Goal: Entertainment & Leisure: Consume media (video, audio)

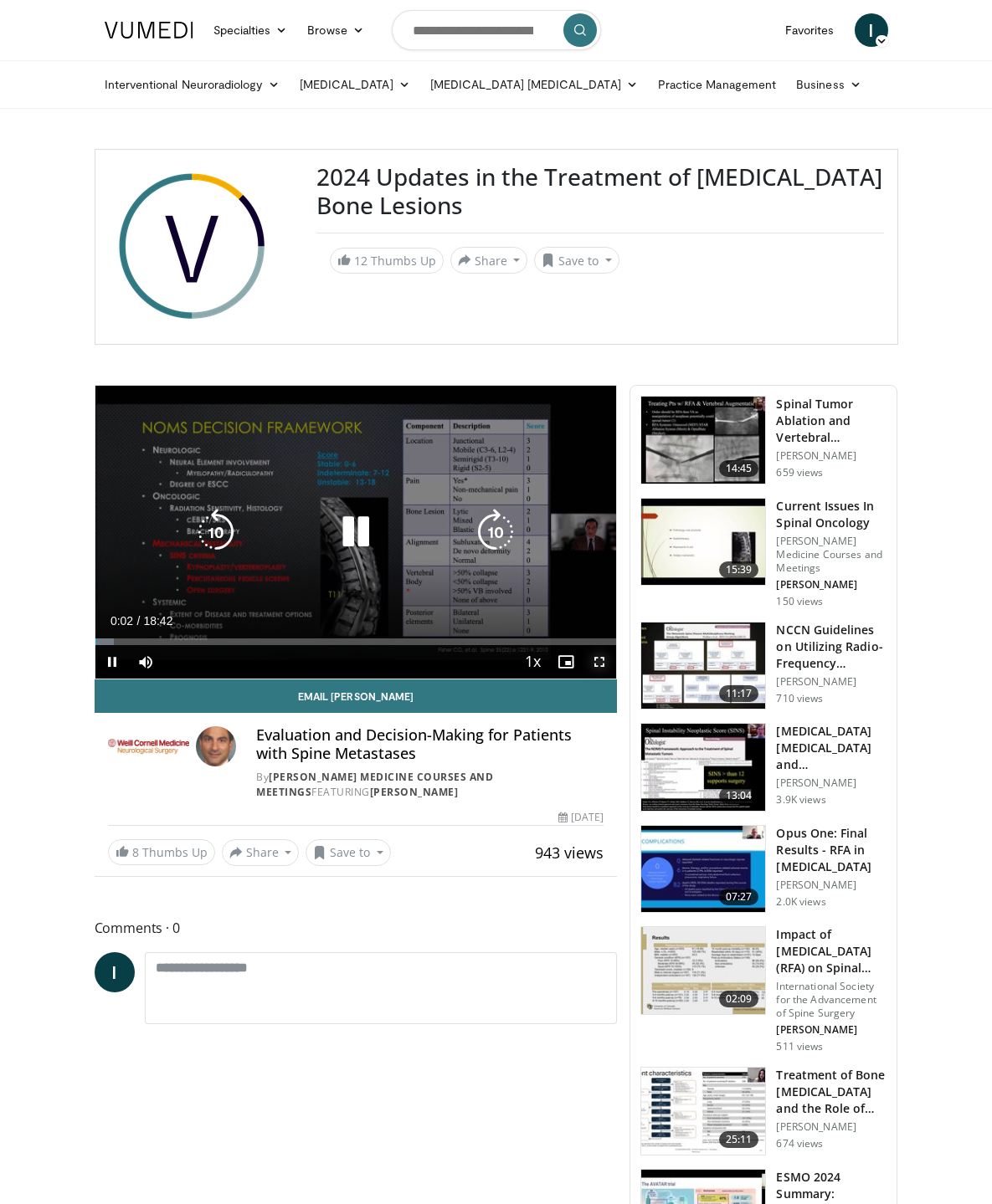
drag, startPoint x: 623, startPoint y: 767, endPoint x: 623, endPoint y: 868, distance: 101.0
click at [616, 678] on span "Video Player" at bounding box center [599, 662] width 33 height 33
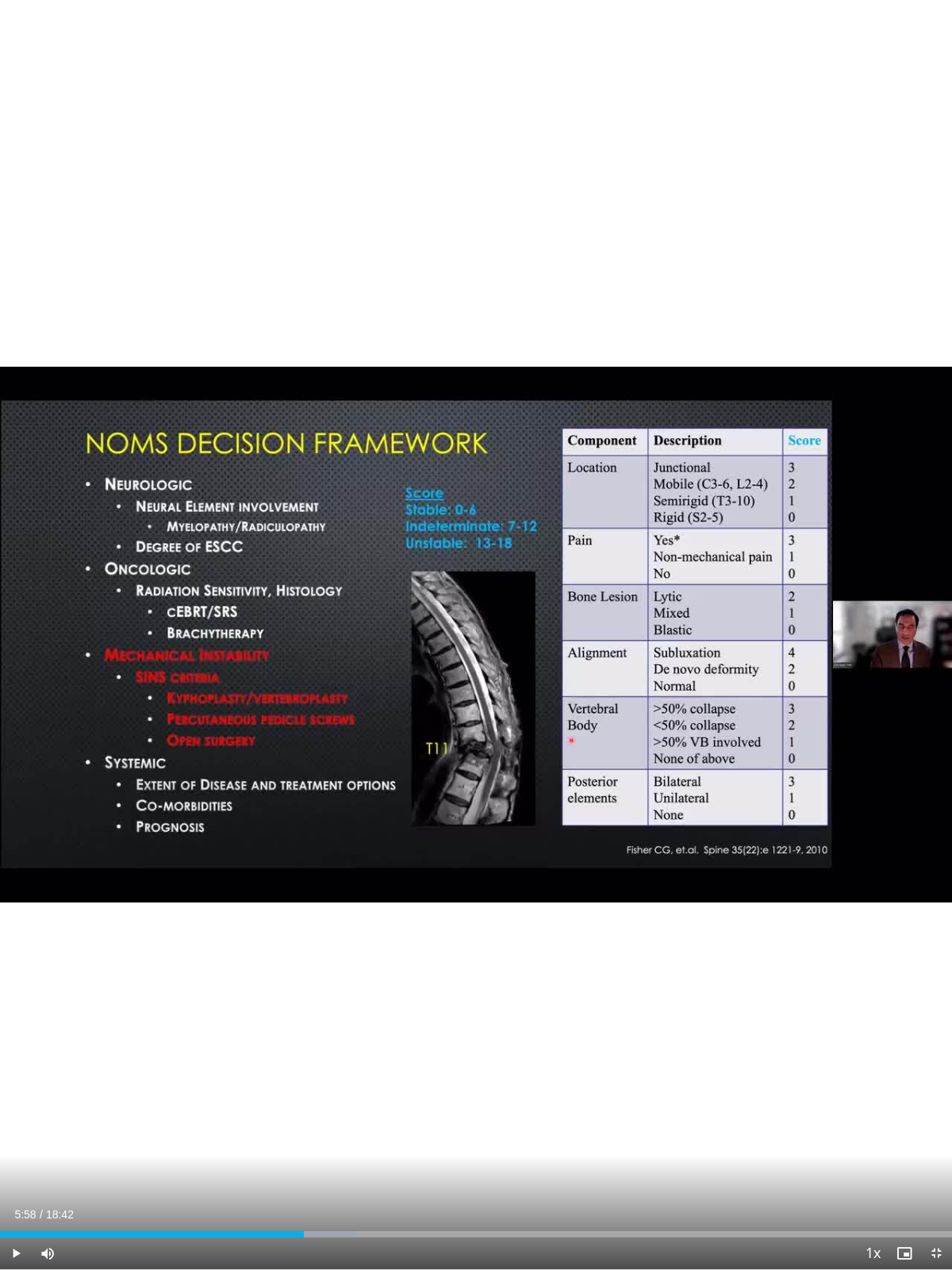
click at [304, 1141] on div "Progress Bar" at bounding box center [305, 1234] width 2 height 6
click at [315, 1141] on div "Progress Bar" at bounding box center [315, 1234] width 2 height 6
click at [350, 1141] on div "Progress Bar" at bounding box center [333, 1234] width 79 height 6
click at [371, 1141] on div "Progress Bar" at bounding box center [370, 1234] width 2 height 6
click at [425, 1141] on div "Loaded : 44.56% 07:19 08:21" at bounding box center [476, 1229] width 952 height 15
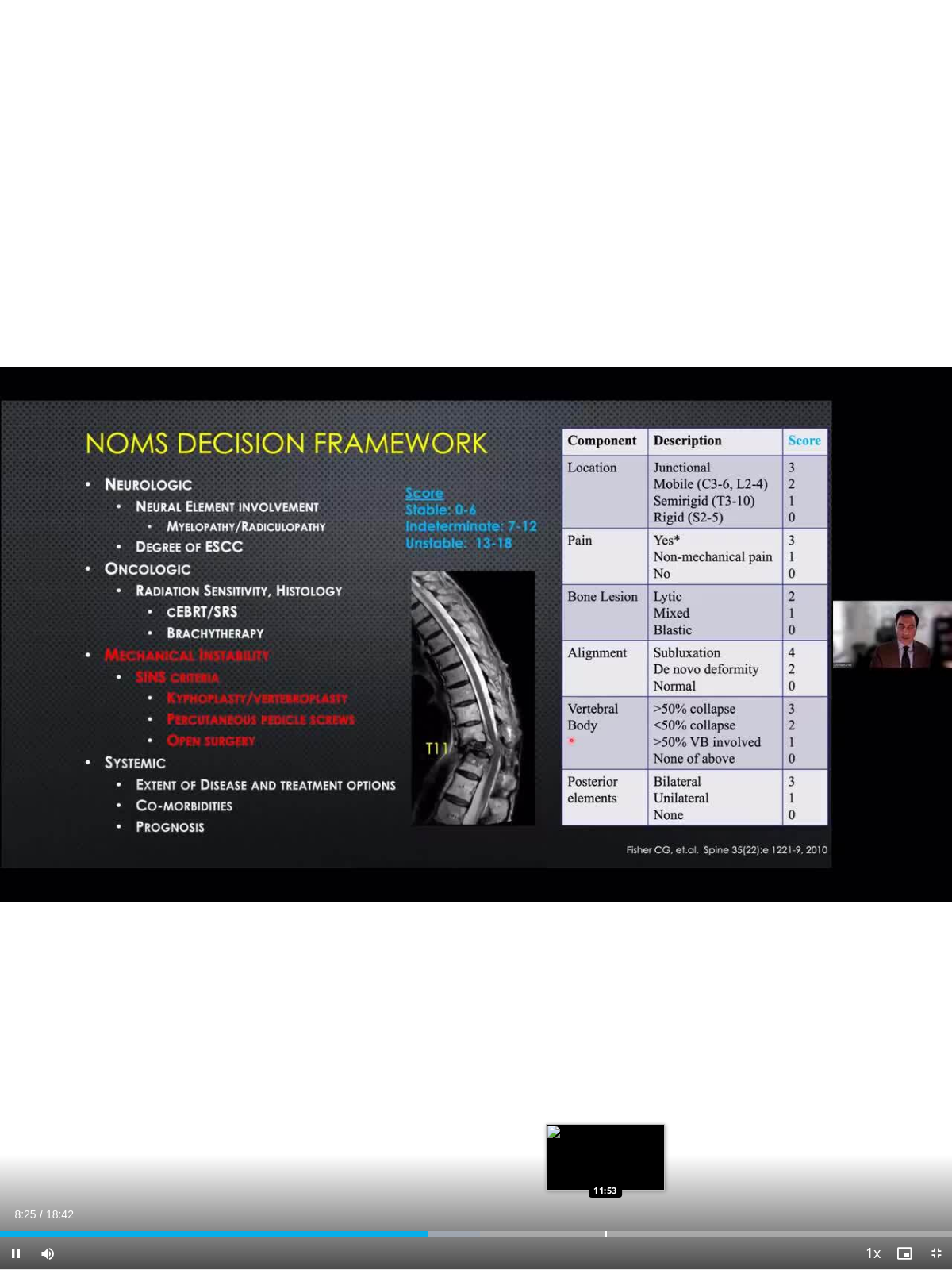
click at [605, 1141] on div "Progress Bar" at bounding box center [606, 1234] width 2 height 6
click at [687, 1141] on div "Current Time 11:56 / Duration 18:42 Pause Skip Backward Skip Forward Mute 0% Lo…" at bounding box center [476, 1253] width 952 height 32
click at [761, 1141] on div "Current Time 11:58 / Duration 18:42 Pause Skip Backward Skip Forward Mute 0% Lo…" at bounding box center [476, 1253] width 952 height 32
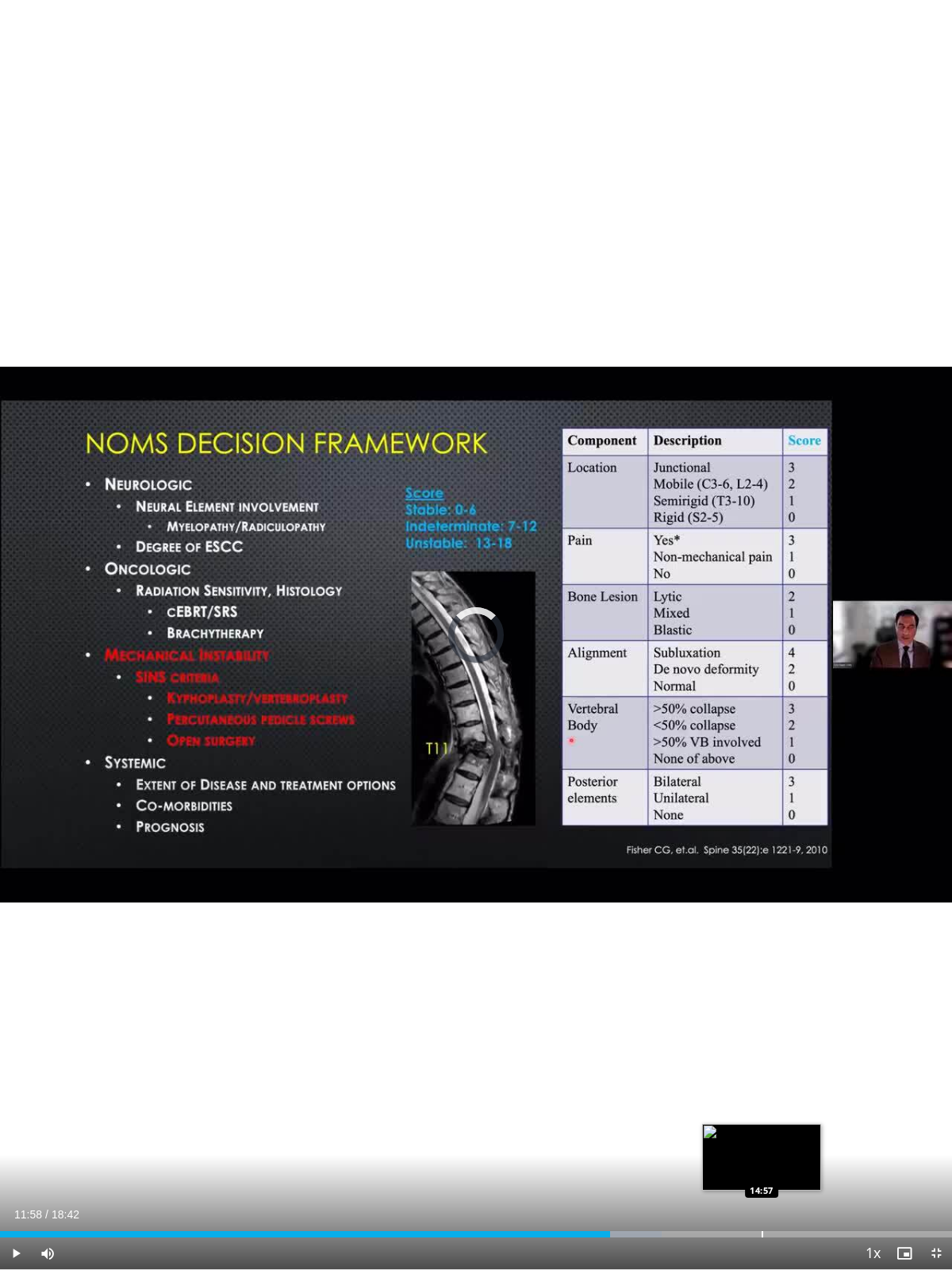
click at [762, 1141] on div "Loaded : 69.52% 11:58 14:57" at bounding box center [476, 1229] width 952 height 15
